Goal: Task Accomplishment & Management: Manage account settings

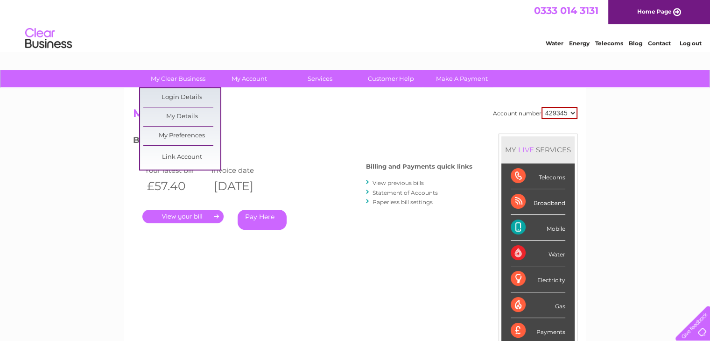
click at [173, 115] on link "My Details" at bounding box center [181, 116] width 77 height 19
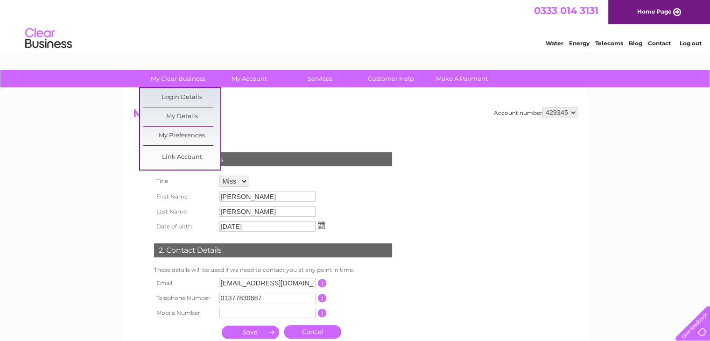
click at [171, 112] on link "My Details" at bounding box center [181, 116] width 77 height 19
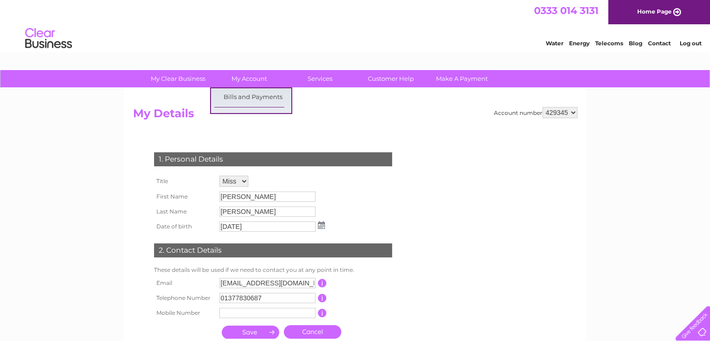
click at [234, 51] on div "Water Energy Telecoms Blog Contact Log out" at bounding box center [355, 39] width 710 height 30
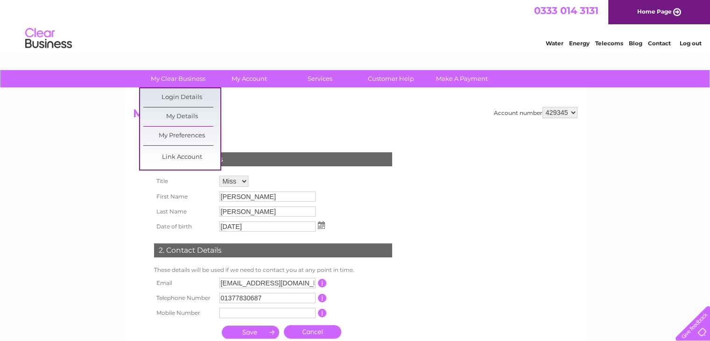
click at [179, 96] on link "Login Details" at bounding box center [181, 97] width 77 height 19
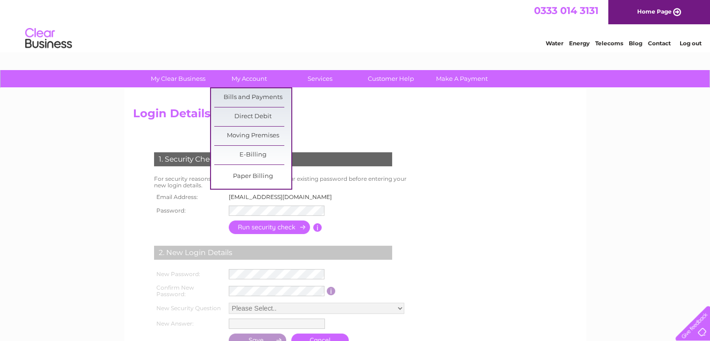
click at [255, 93] on link "Bills and Payments" at bounding box center [252, 97] width 77 height 19
click at [257, 95] on link "Bills and Payments" at bounding box center [252, 97] width 77 height 19
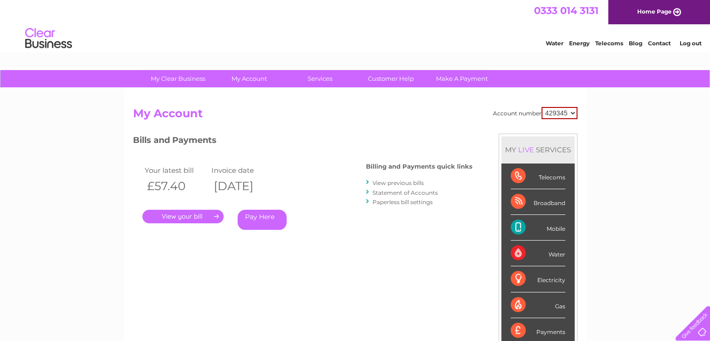
click at [190, 216] on link "." at bounding box center [182, 216] width 81 height 14
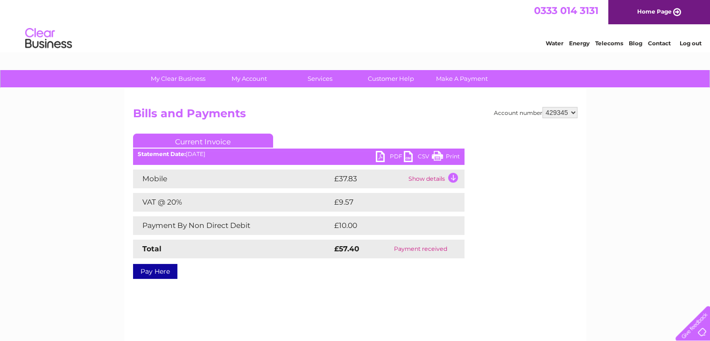
click at [389, 153] on link "PDF" at bounding box center [390, 158] width 28 height 14
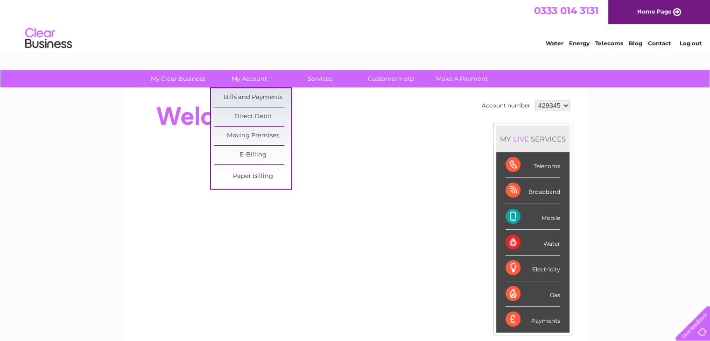
click at [248, 131] on link "Moving Premises" at bounding box center [252, 135] width 77 height 19
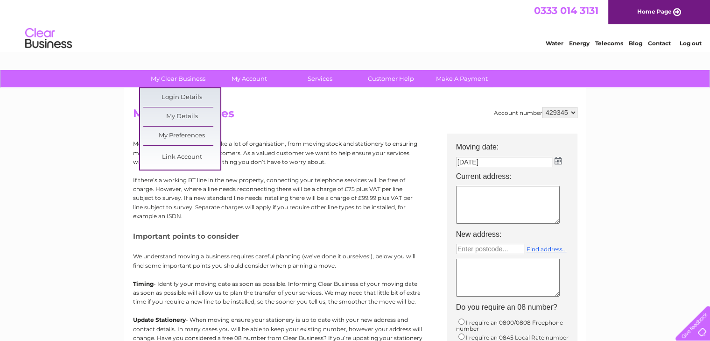
click at [176, 136] on link "My Preferences" at bounding box center [181, 135] width 77 height 19
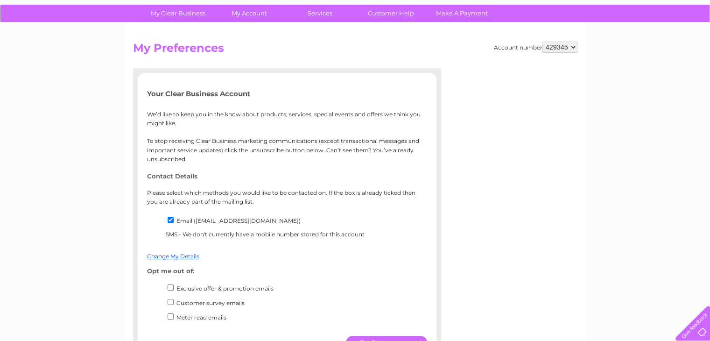
scroll to position [14, 0]
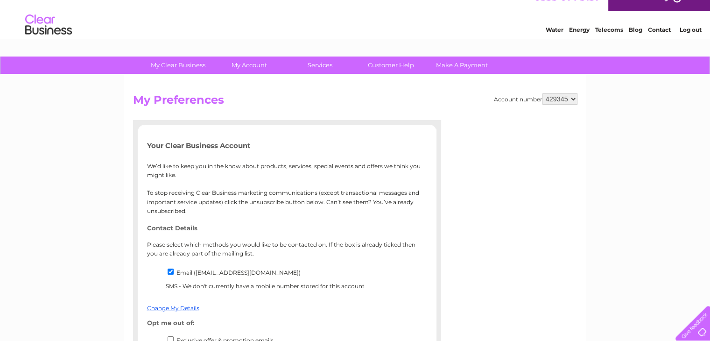
drag, startPoint x: 716, startPoint y: 27, endPoint x: 663, endPoint y: 49, distance: 56.9
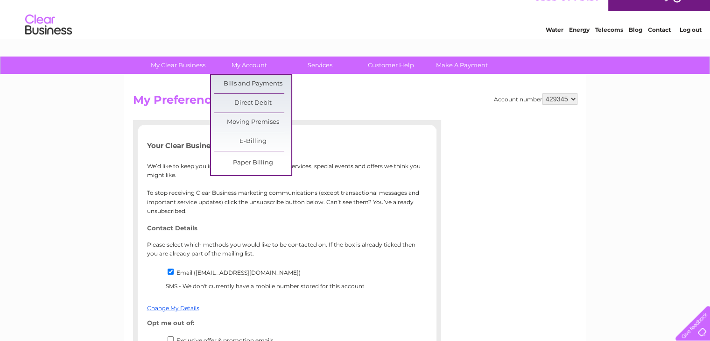
click at [244, 63] on link "My Account" at bounding box center [248, 64] width 77 height 17
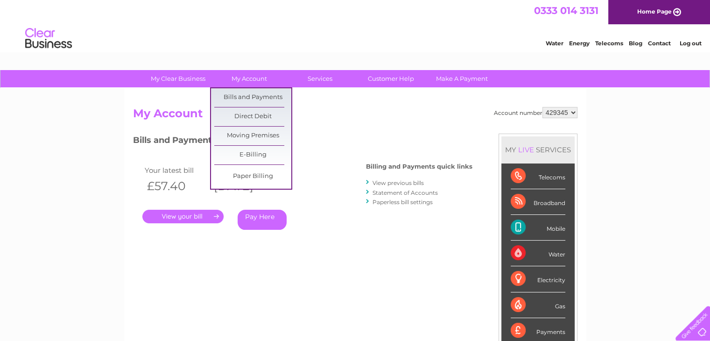
click at [246, 155] on link "E-Billing" at bounding box center [252, 155] width 77 height 19
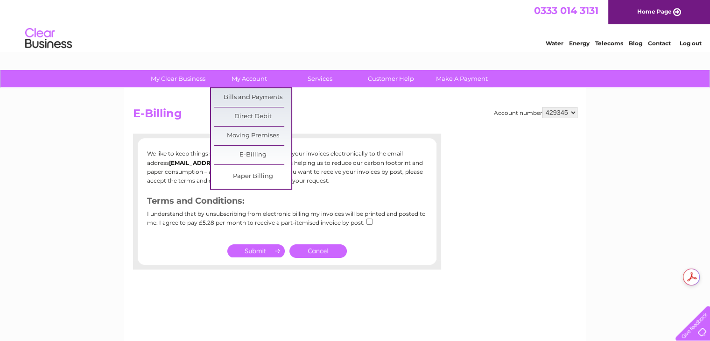
click at [259, 175] on link "Paper Billing" at bounding box center [252, 176] width 77 height 19
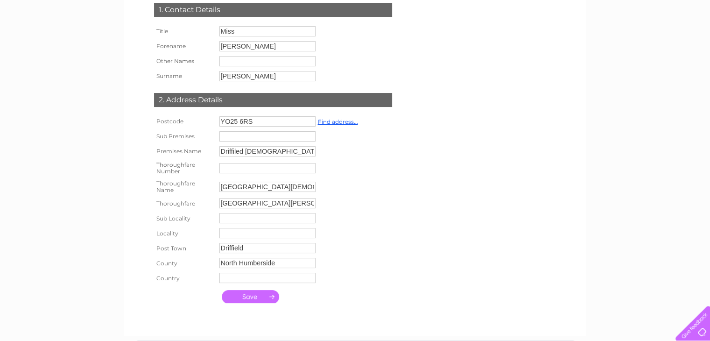
scroll to position [131, 0]
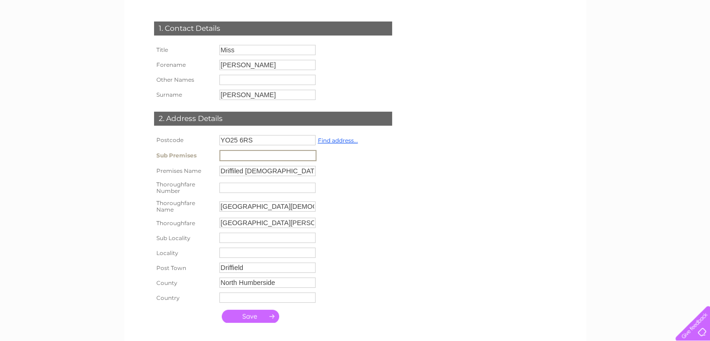
click at [283, 157] on input "text" at bounding box center [267, 155] width 97 height 11
type input "Driffield Methodist Playgroup"
drag, startPoint x: 277, startPoint y: 287, endPoint x: 89, endPoint y: 295, distance: 187.7
click at [89, 295] on div "My Clear Business Login Details My Details My Preferences Link Account My Accou…" at bounding box center [355, 226] width 710 height 575
type input "East Riding of Yorkshire"
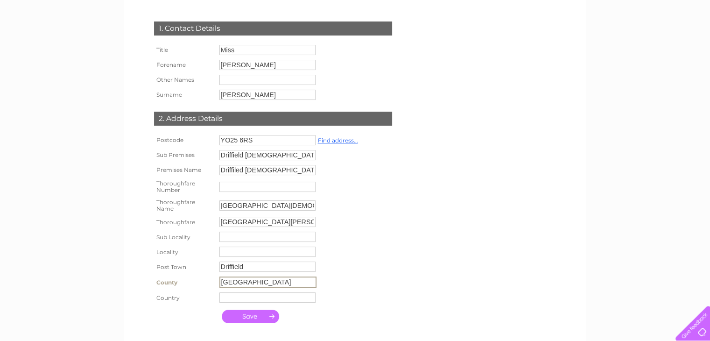
click at [248, 318] on input "submit" at bounding box center [250, 315] width 57 height 13
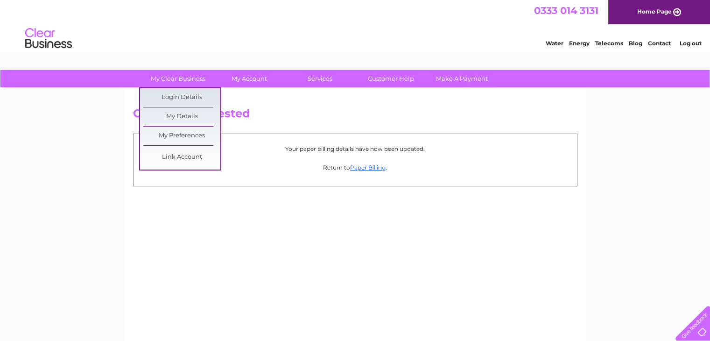
click at [183, 116] on link "My Details" at bounding box center [181, 116] width 77 height 19
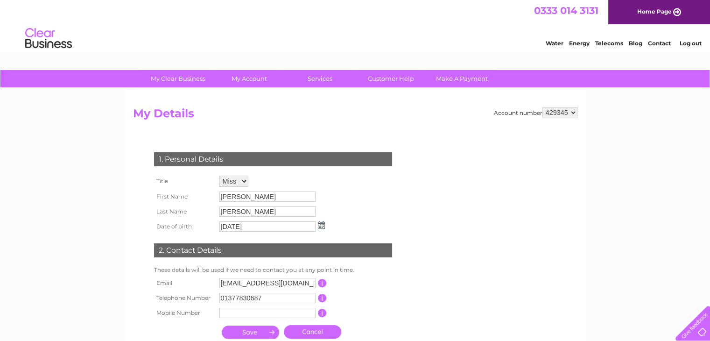
click at [689, 44] on link "Log out" at bounding box center [690, 43] width 22 height 7
